Goal: Task Accomplishment & Management: Complete application form

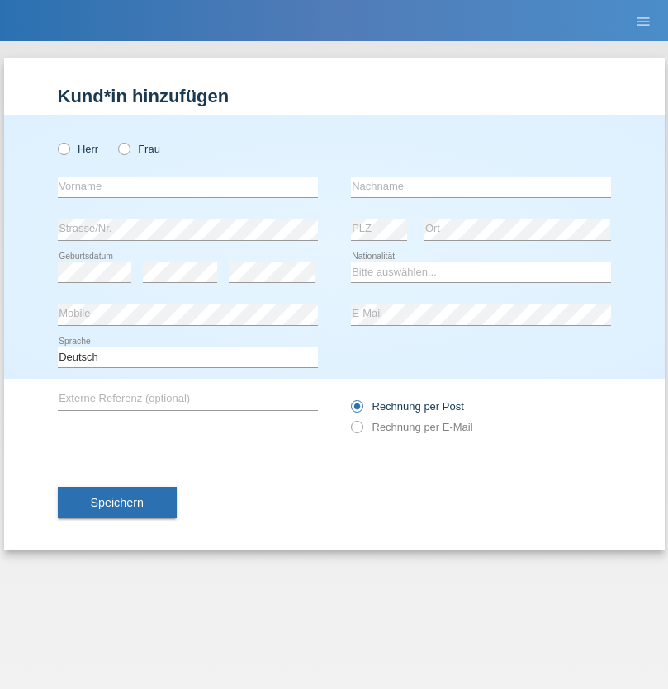
radio input "true"
click at [187, 187] on input "text" at bounding box center [188, 187] width 260 height 21
type input "Ahmet"
click at [480, 187] on input "text" at bounding box center [481, 187] width 260 height 21
type input "Argüz"
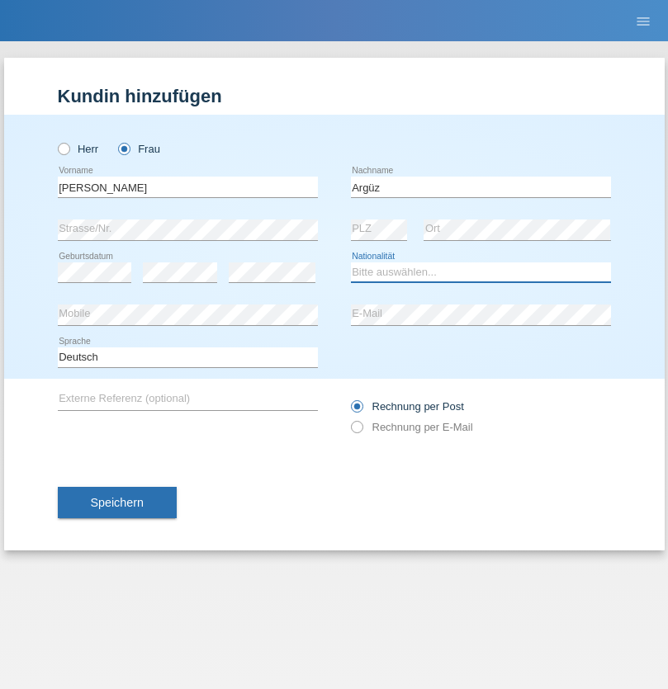
select select "CH"
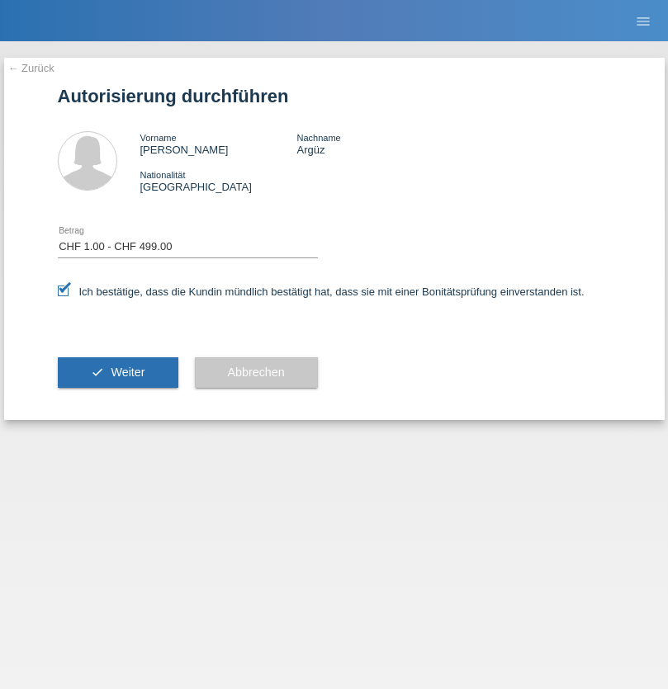
select select "1"
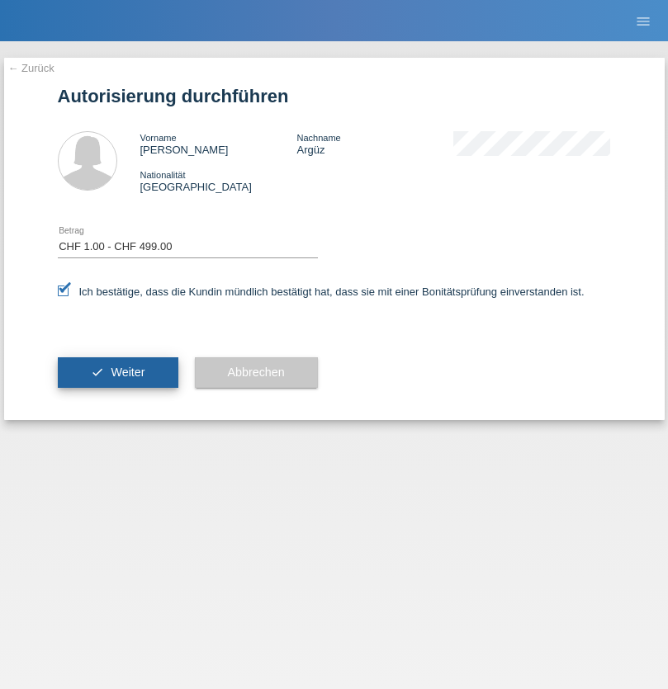
click at [117, 372] on span "Weiter" at bounding box center [128, 372] width 34 height 13
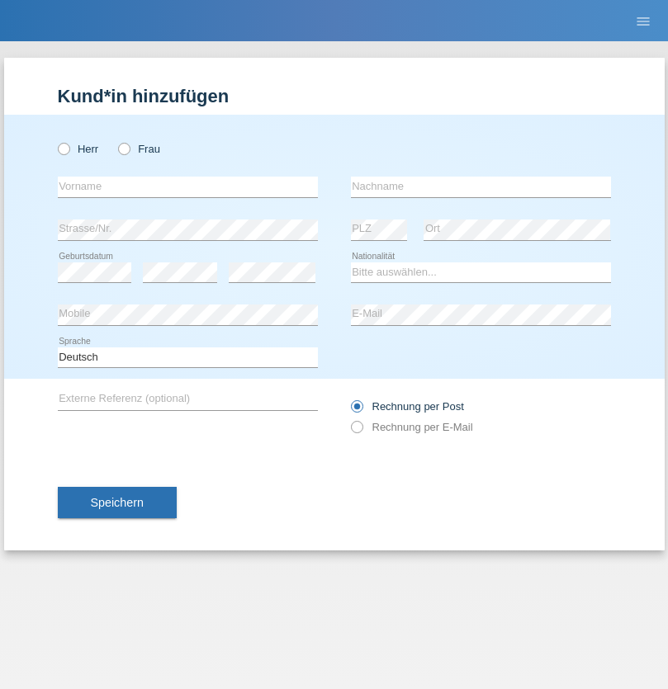
radio input "true"
click at [187, 187] on input "text" at bounding box center [188, 187] width 260 height 21
type input "Nermend"
click at [480, 187] on input "text" at bounding box center [481, 187] width 260 height 21
type input "Zahaj"
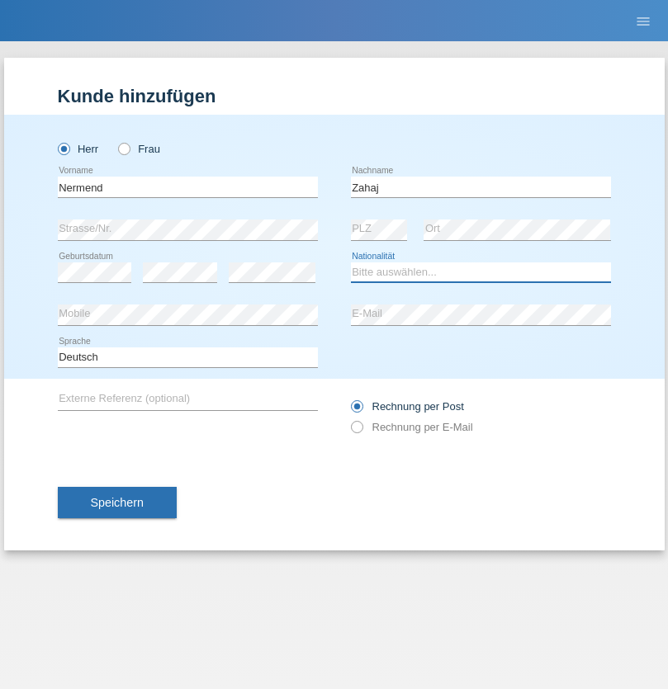
select select "CH"
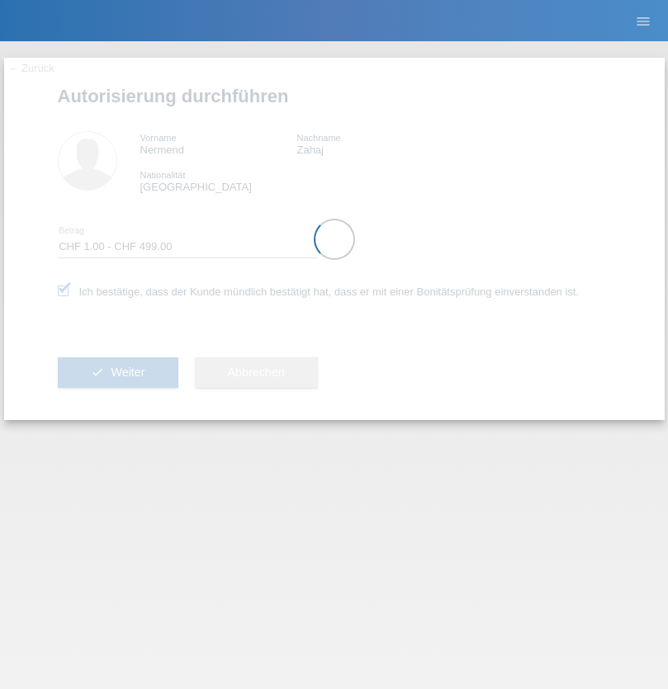
select select "1"
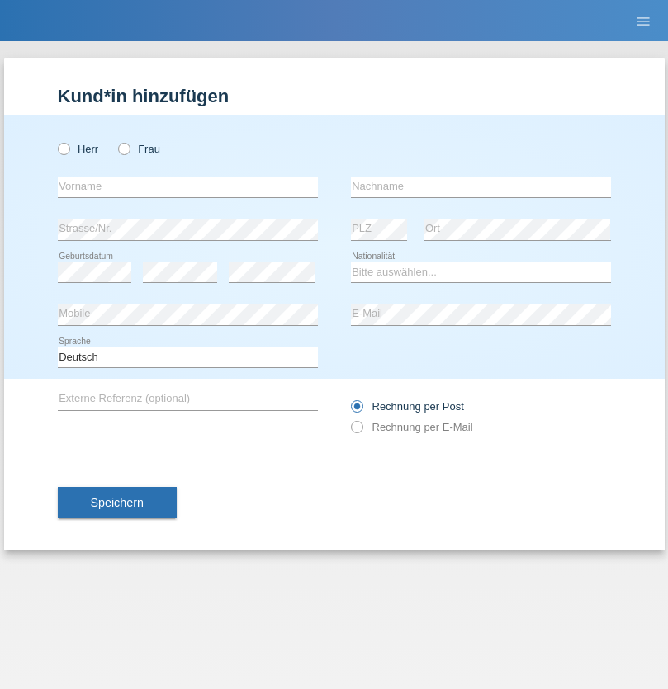
radio input "true"
click at [187, 187] on input "text" at bounding box center [188, 187] width 260 height 21
type input "Ensara"
click at [480, 187] on input "text" at bounding box center [481, 187] width 260 height 21
type input "Ajdari"
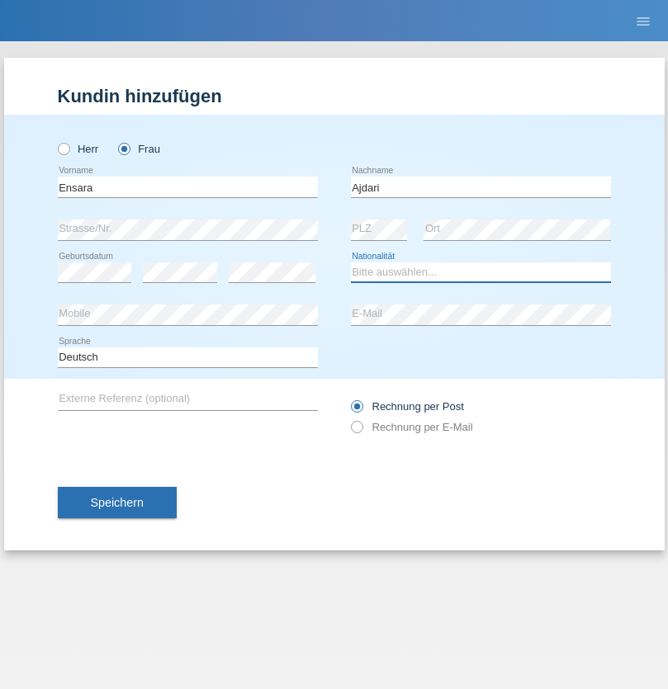
select select "CH"
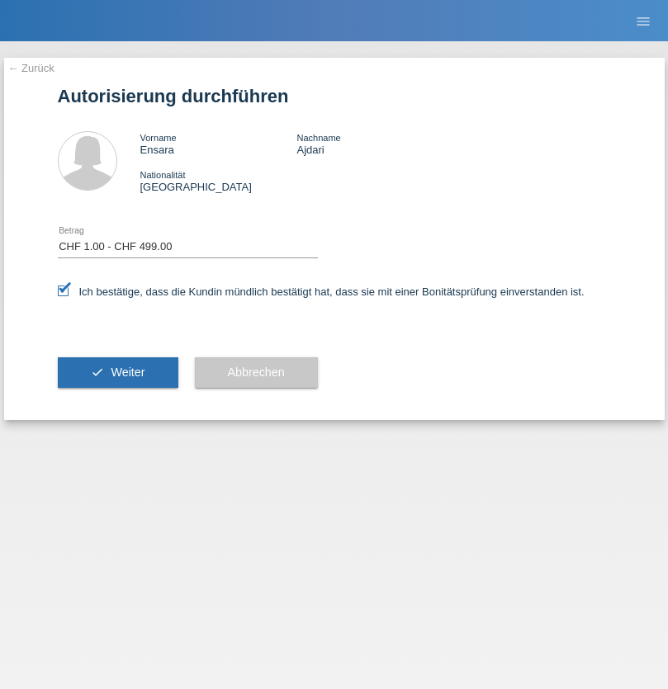
select select "1"
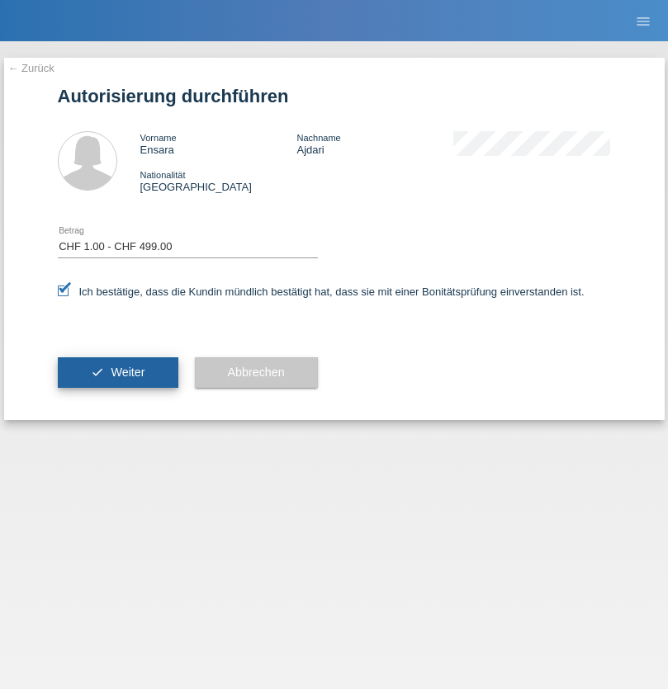
click at [117, 372] on span "Weiter" at bounding box center [128, 372] width 34 height 13
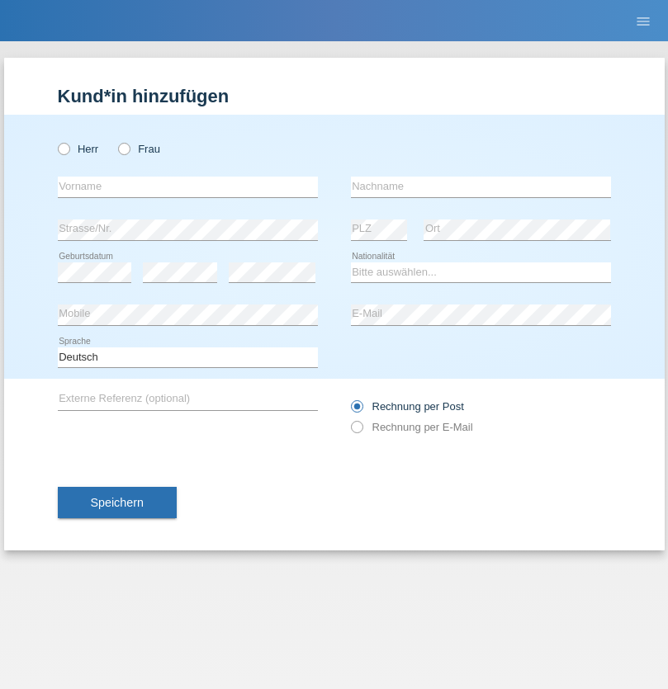
radio input "true"
click at [187, 187] on input "text" at bounding box center [188, 187] width 260 height 21
type input "Adrian"
click at [480, 187] on input "text" at bounding box center [481, 187] width 260 height 21
type input "Bocicor"
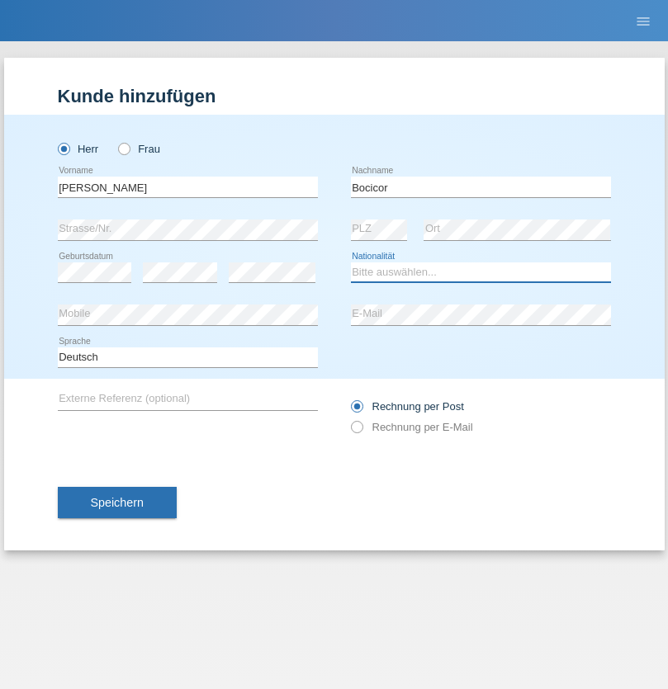
select select "HU"
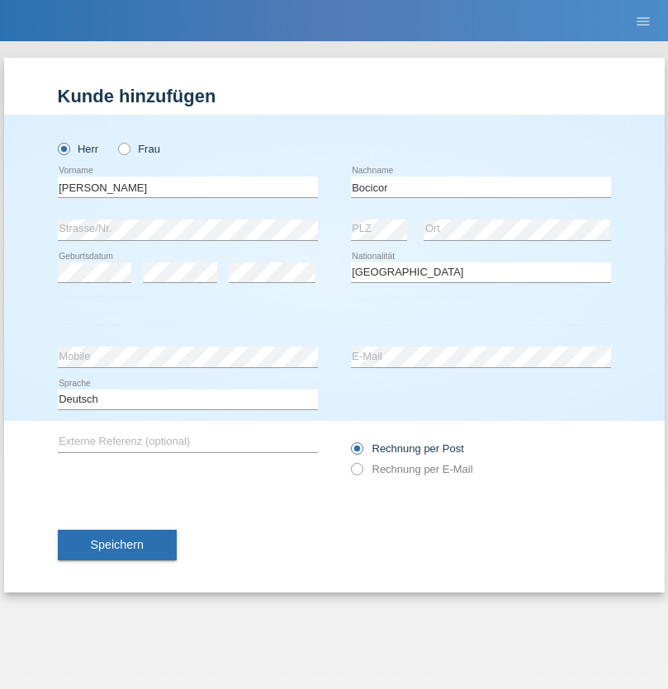
select select "C"
select select "07"
select select "02"
select select "2015"
